Goal: Answer question/provide support: Share knowledge or assist other users

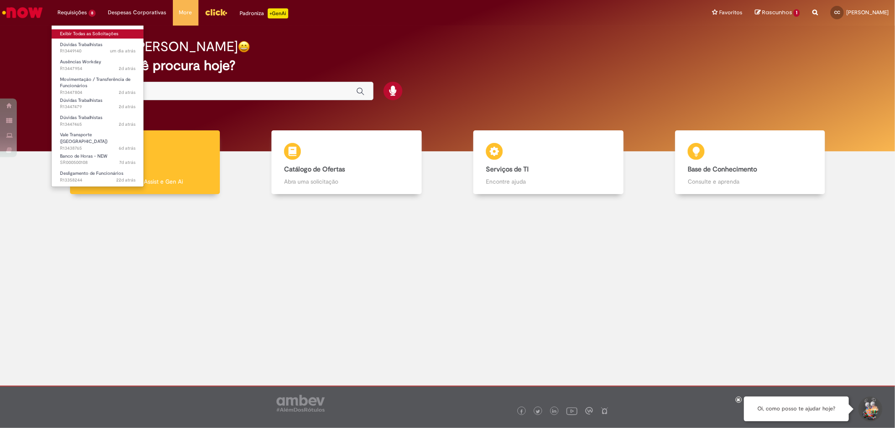
click at [80, 32] on link "Exibir Todas as Solicitações" at bounding box center [98, 33] width 92 height 9
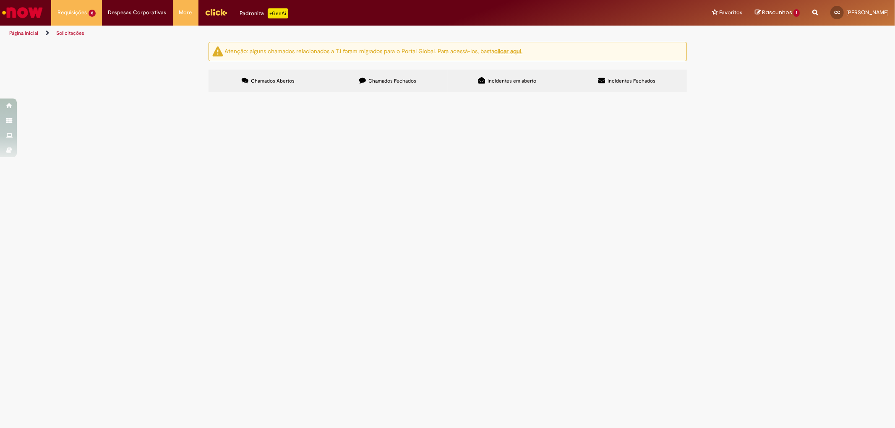
click at [730, 95] on div "Atenção: alguns chamados relacionados a T.I foram migrados para o Portal Global…" at bounding box center [447, 68] width 895 height 53
click at [0, 0] on span "Bom dia! Tudo bem? Gostaria de ajuda para saber se a licença maternidade da col…" at bounding box center [0, 0] width 0 height 0
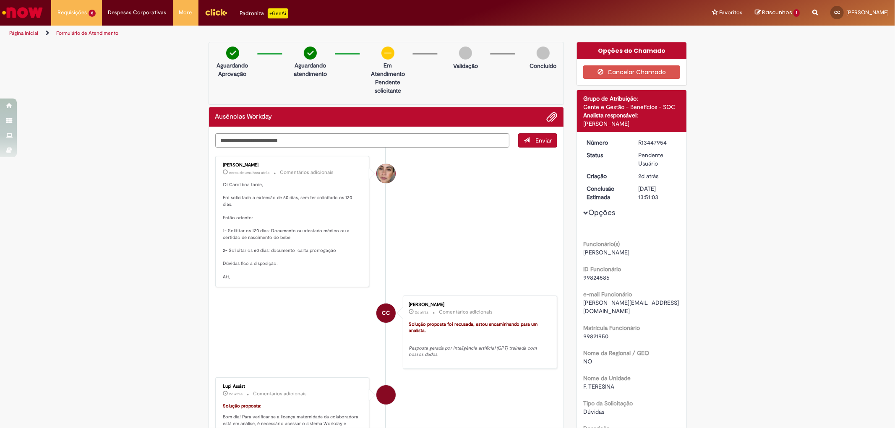
click at [291, 144] on textarea "Digite sua mensagem aqui..." at bounding box center [362, 140] width 295 height 14
type textarea "**********"
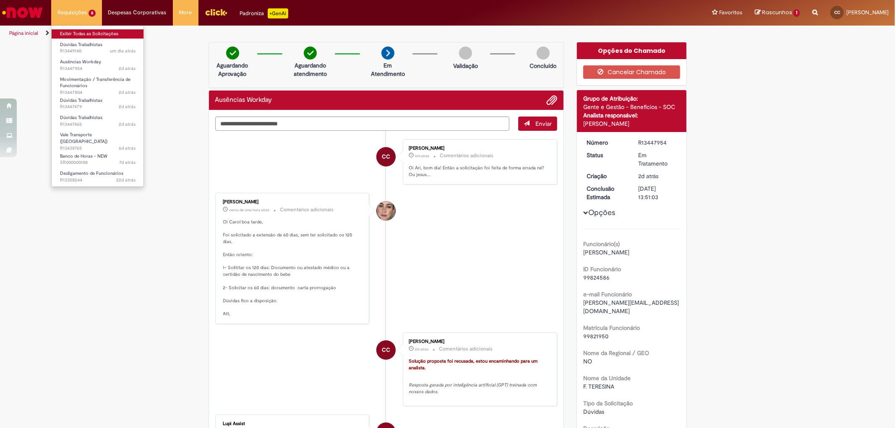
click at [66, 31] on link "Exibir Todas as Solicitações" at bounding box center [98, 33] width 92 height 9
